Goal: Task Accomplishment & Management: Complete application form

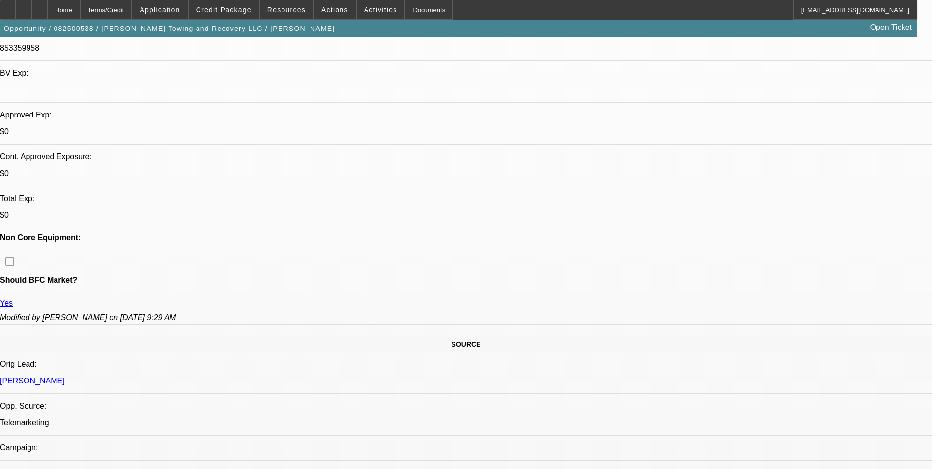
select select "0"
select select "2"
select select "0.1"
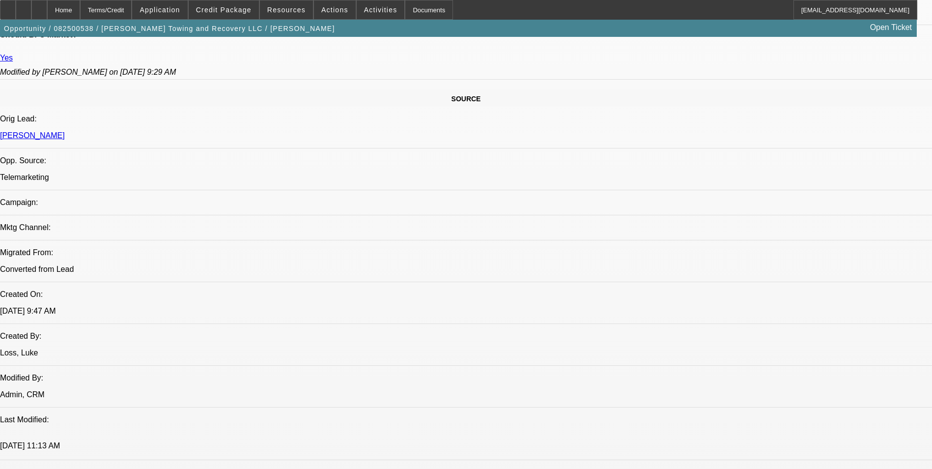
select select "1"
select select "2"
select select "4"
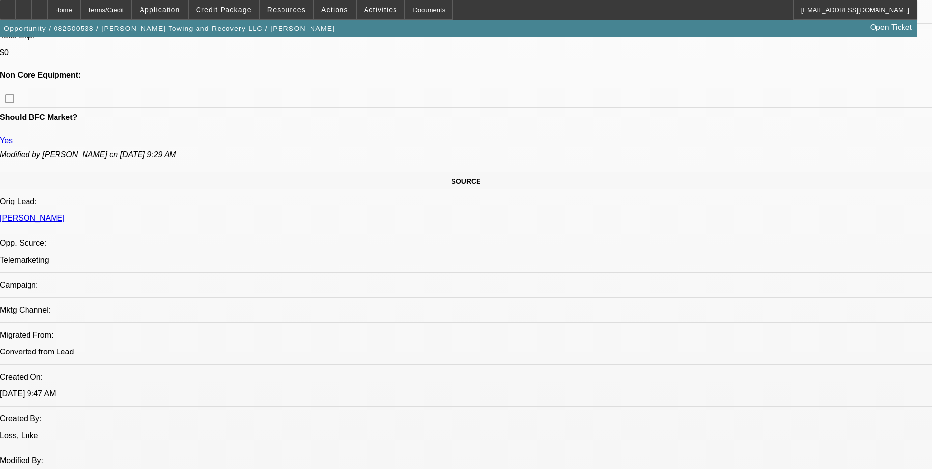
scroll to position [442, 0]
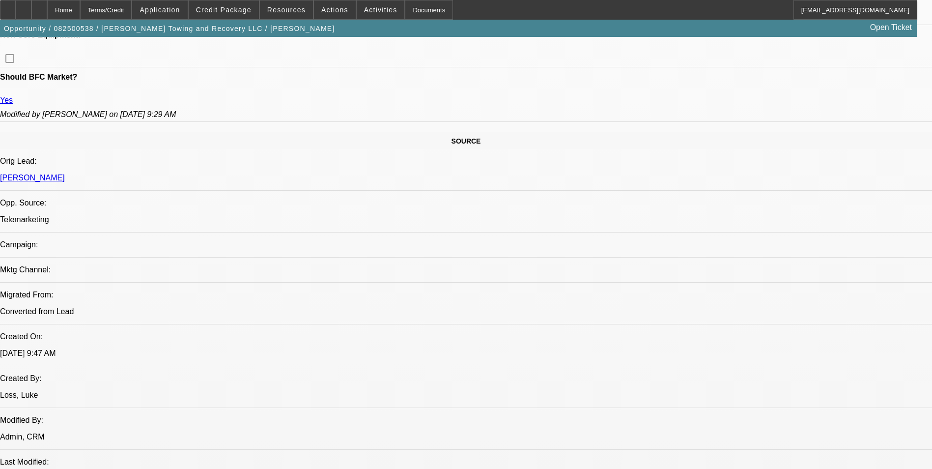
scroll to position [491, 0]
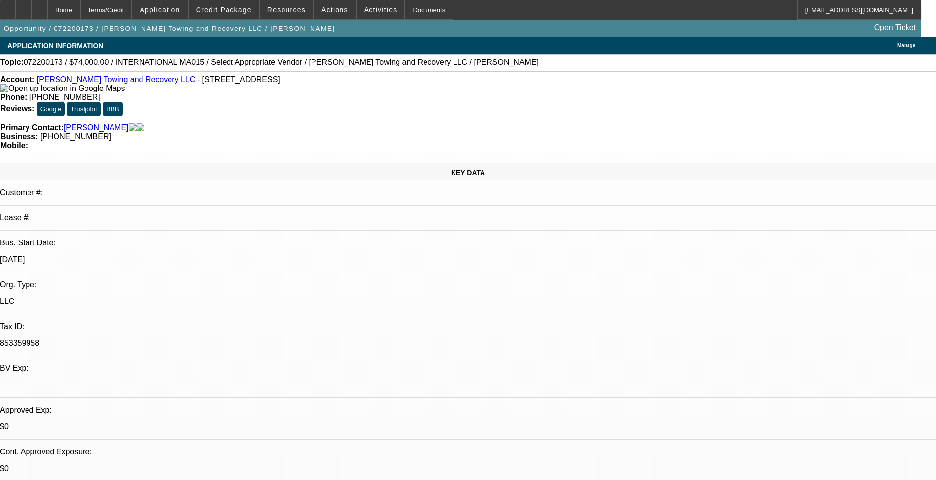
select select "0"
select select "2"
select select "0.1"
select select "1"
select select "2"
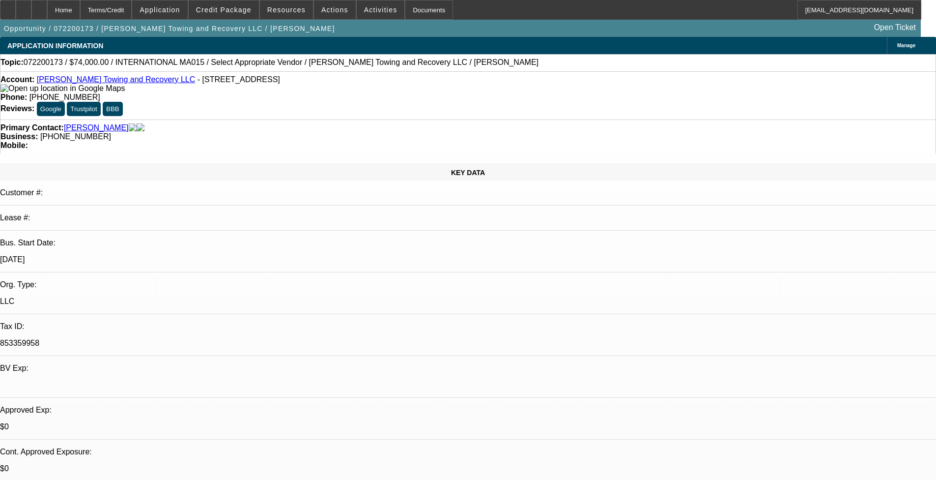
select select "4"
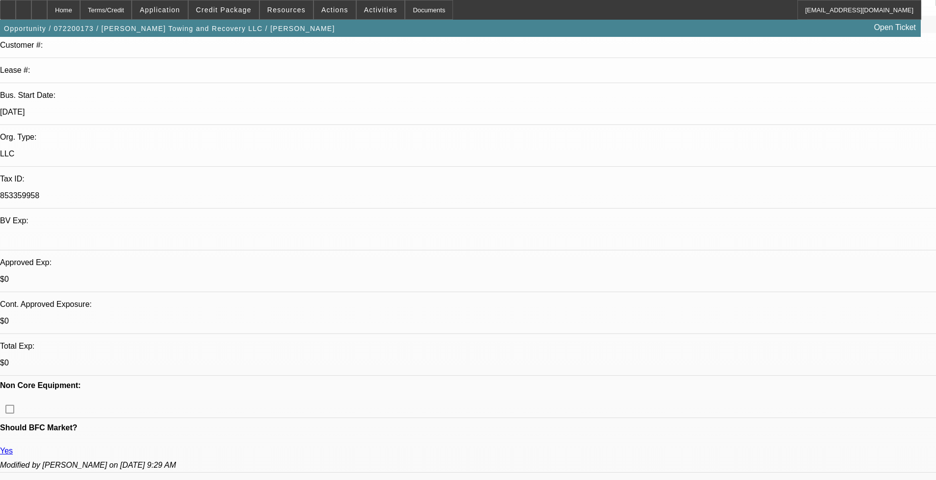
scroll to position [295, 0]
